Goal: Task Accomplishment & Management: Complete application form

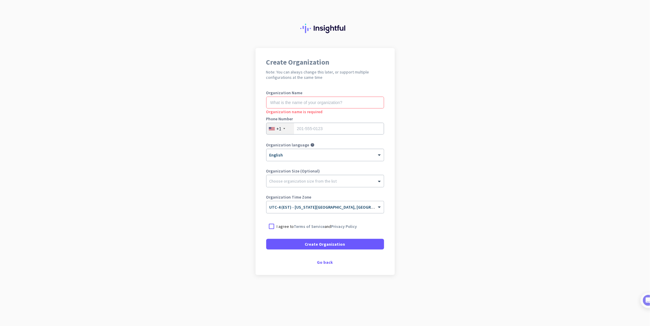
click at [559, 125] on app-onboarding-organization "Create Organization Note: You can always change this later, or support multiple…" at bounding box center [325, 176] width 650 height 256
click at [325, 102] on input "text" at bounding box center [325, 102] width 118 height 12
type input "Project Musen"
click at [154, 238] on app-onboarding-organization "Create Organization Note: You can always change this later, or support multiple…" at bounding box center [325, 176] width 650 height 256
click at [318, 125] on input "tel" at bounding box center [325, 129] width 118 height 12
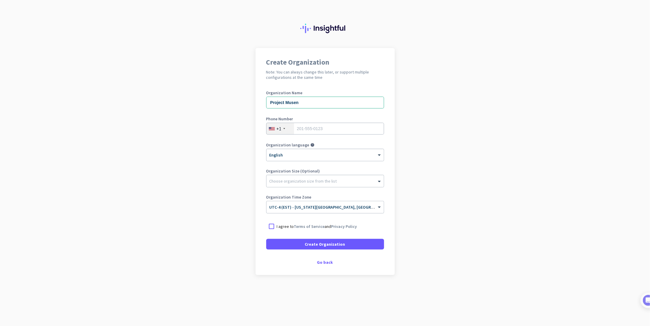
click at [443, 134] on app-onboarding-organization "Create Organization Note: You can always change this later, or support multiple…" at bounding box center [325, 176] width 650 height 256
click at [348, 131] on input "tel" at bounding box center [325, 129] width 118 height 12
type input "5164393167"
click at [282, 224] on p "I agree to Terms of Service and Privacy Policy" at bounding box center [317, 226] width 80 height 6
click at [0, 0] on input "I agree to Terms of Service and Privacy Policy" at bounding box center [0, 0] width 0 height 0
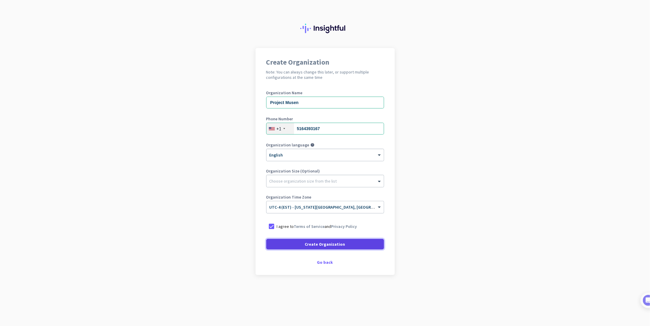
click at [326, 244] on span "Create Organization" at bounding box center [325, 244] width 40 height 6
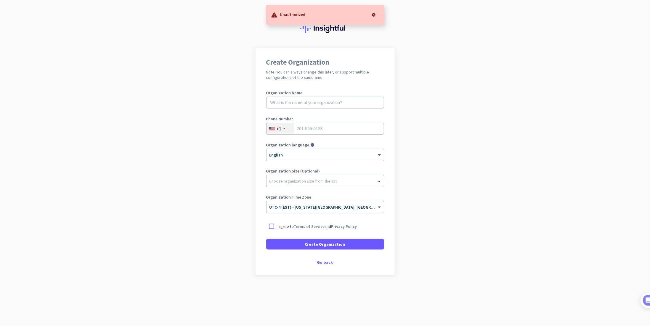
click at [285, 229] on div "I agree to Terms of Service and Privacy Policy" at bounding box center [325, 226] width 118 height 11
click at [287, 226] on p "I agree to Terms of Service and Privacy Policy" at bounding box center [317, 226] width 80 height 6
click at [0, 0] on input "I agree to Terms of Service and Privacy Policy" at bounding box center [0, 0] width 0 height 0
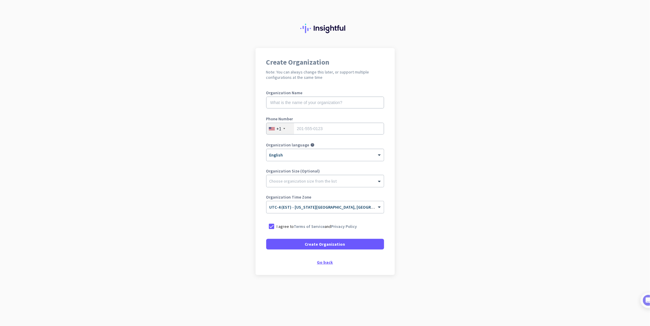
click at [329, 263] on div "Go back" at bounding box center [325, 262] width 118 height 4
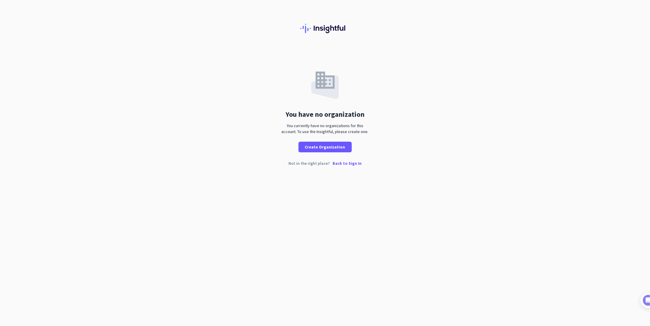
click at [357, 162] on p "Back to Sign In" at bounding box center [346, 163] width 29 height 4
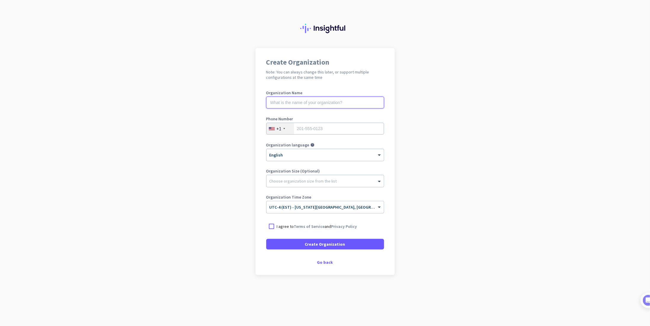
click at [324, 105] on input "text" at bounding box center [325, 102] width 118 height 12
type input "musen"
click at [326, 128] on input "tel" at bounding box center [325, 129] width 118 height 12
type input "5164393167"
click at [278, 222] on div "I agree to Terms of Service and Privacy Policy" at bounding box center [325, 226] width 118 height 11
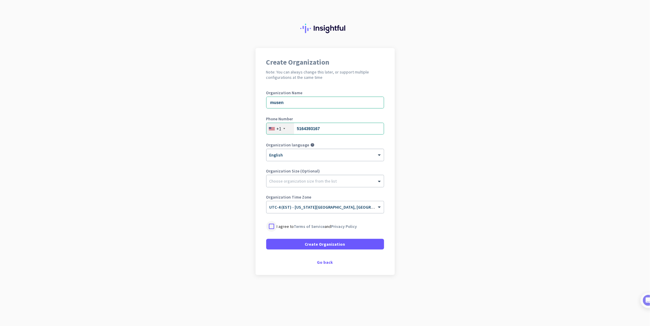
click at [272, 223] on div at bounding box center [271, 226] width 11 height 11
click at [300, 242] on span at bounding box center [325, 244] width 118 height 14
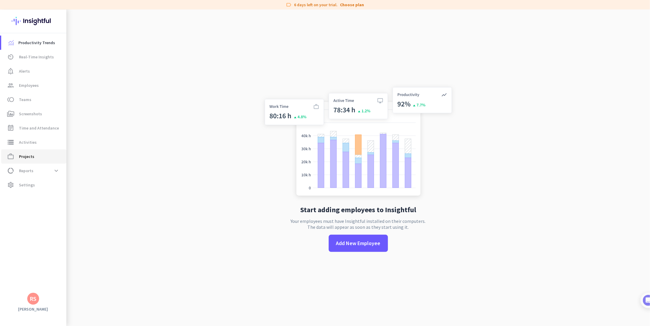
click at [34, 152] on link "work_outline Projects" at bounding box center [33, 156] width 65 height 14
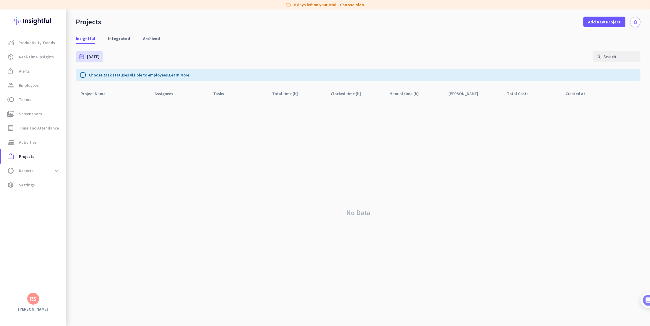
click at [320, 31] on nav "Insightful Integrated Archived" at bounding box center [357, 35] width 583 height 17
click at [33, 40] on span "Productivity Trends" at bounding box center [36, 42] width 37 height 7
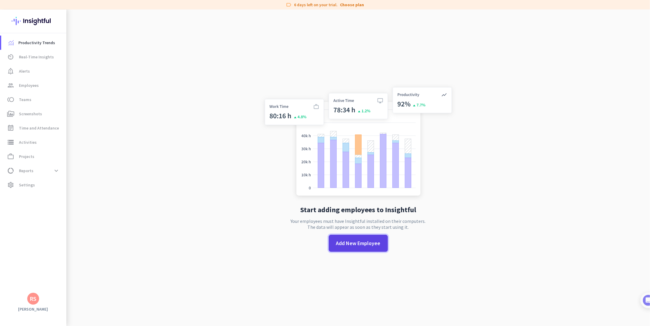
click at [351, 246] on span "Add New Employee" at bounding box center [358, 243] width 44 height 8
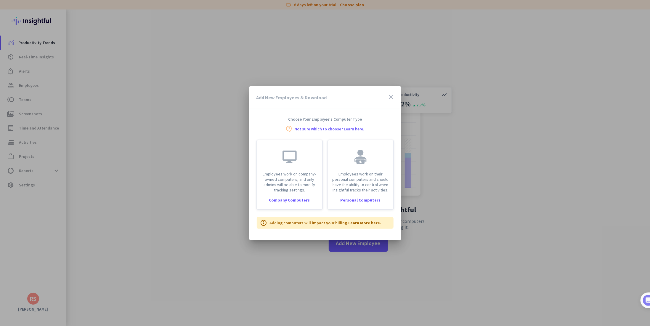
click at [395, 96] on div "Add New Employees & Download close" at bounding box center [325, 97] width 152 height 23
click at [394, 96] on icon "close" at bounding box center [390, 96] width 7 height 7
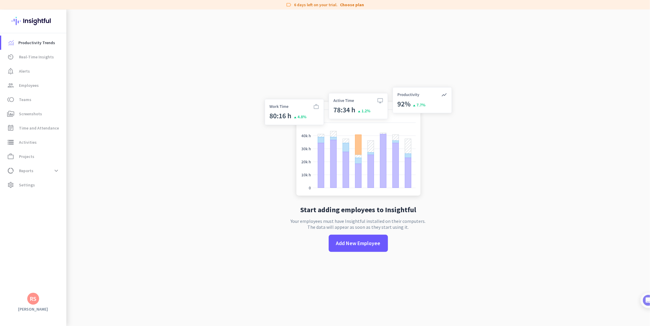
click at [376, 33] on div "Start adding employees to Insightful Your employees must have Insightful instal…" at bounding box center [358, 172] width 196 height 326
